Goal: Transaction & Acquisition: Purchase product/service

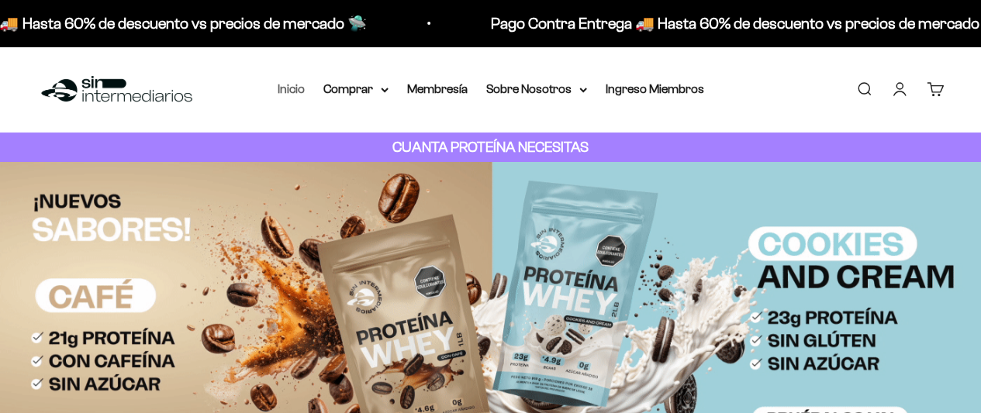
click at [294, 83] on link "Inicio" at bounding box center [291, 88] width 27 height 13
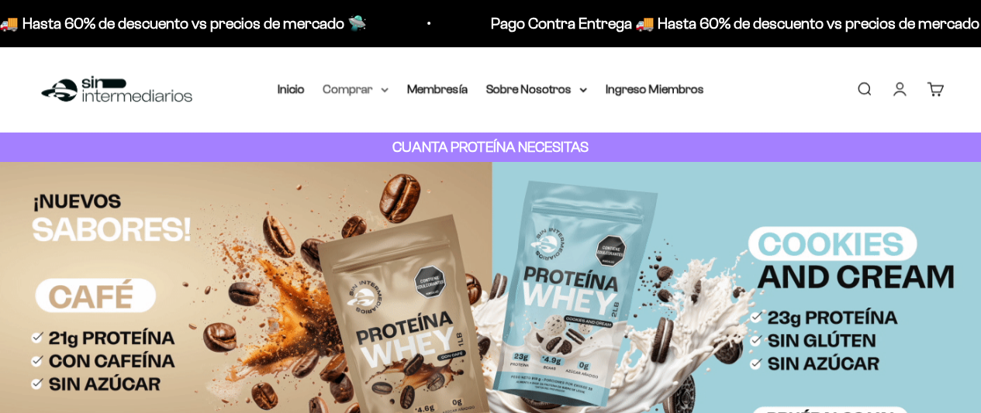
click at [352, 92] on summary "Comprar" at bounding box center [355, 89] width 65 height 20
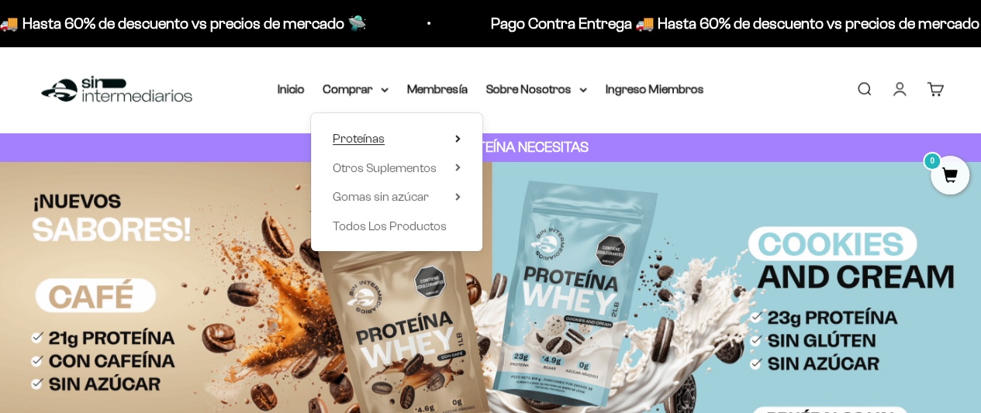
click at [395, 143] on summary "Proteínas" at bounding box center [397, 139] width 128 height 20
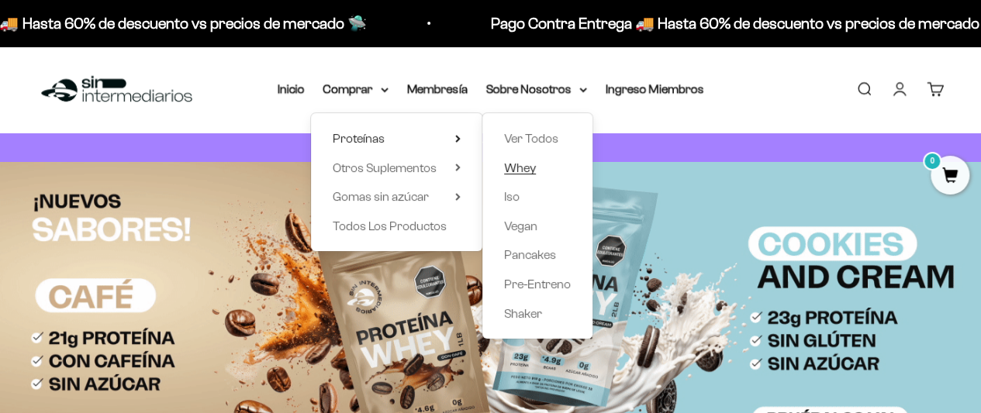
click at [512, 170] on span "Whey" at bounding box center [520, 167] width 32 height 13
